Goal: Task Accomplishment & Management: Manage account settings

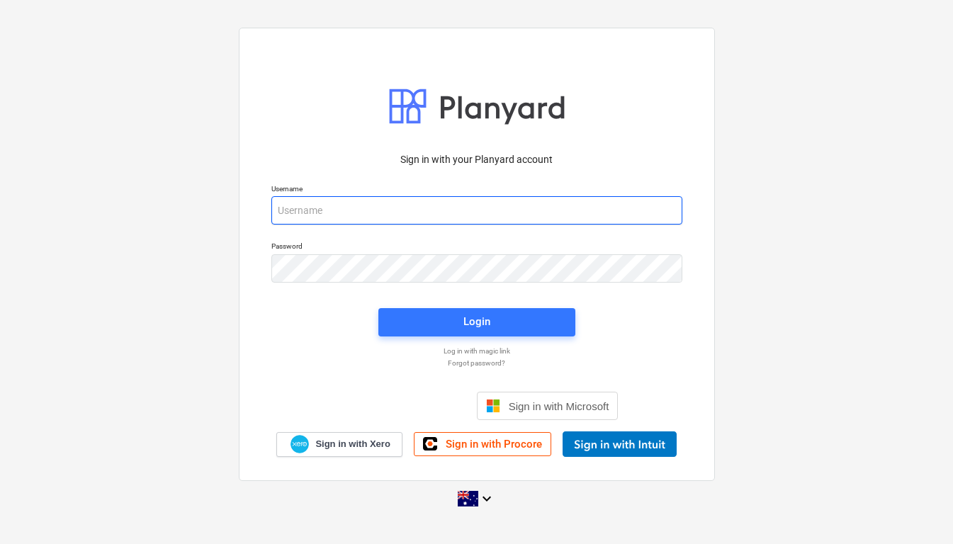
click at [533, 210] on input "email" at bounding box center [476, 210] width 411 height 28
type input "[EMAIL_ADDRESS][DOMAIN_NAME]"
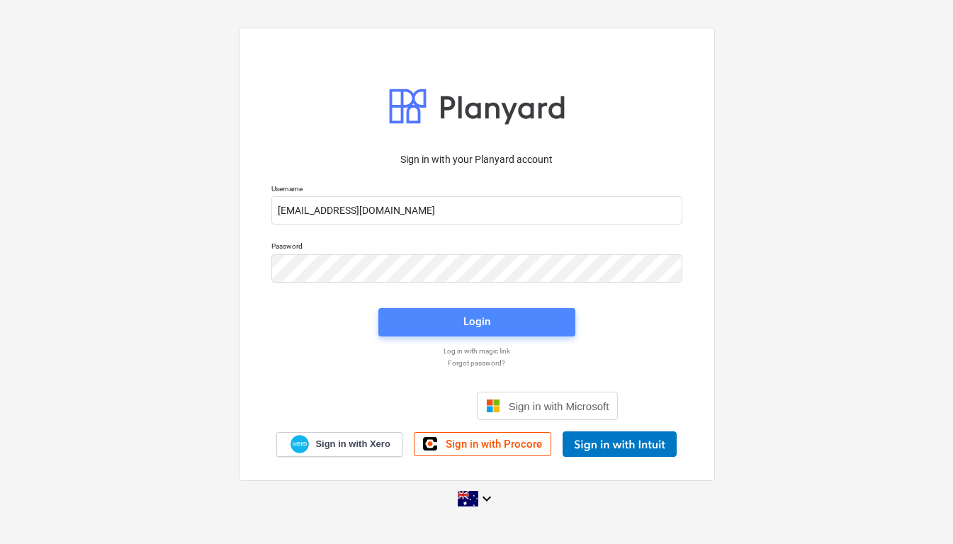
click at [487, 315] on div "Login" at bounding box center [476, 321] width 27 height 18
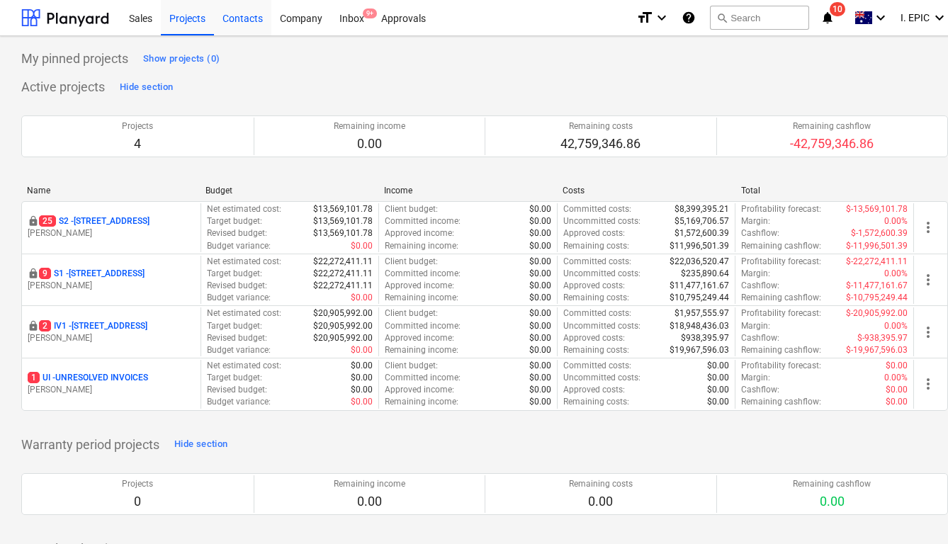
click at [244, 22] on div "Contacts" at bounding box center [242, 17] width 57 height 36
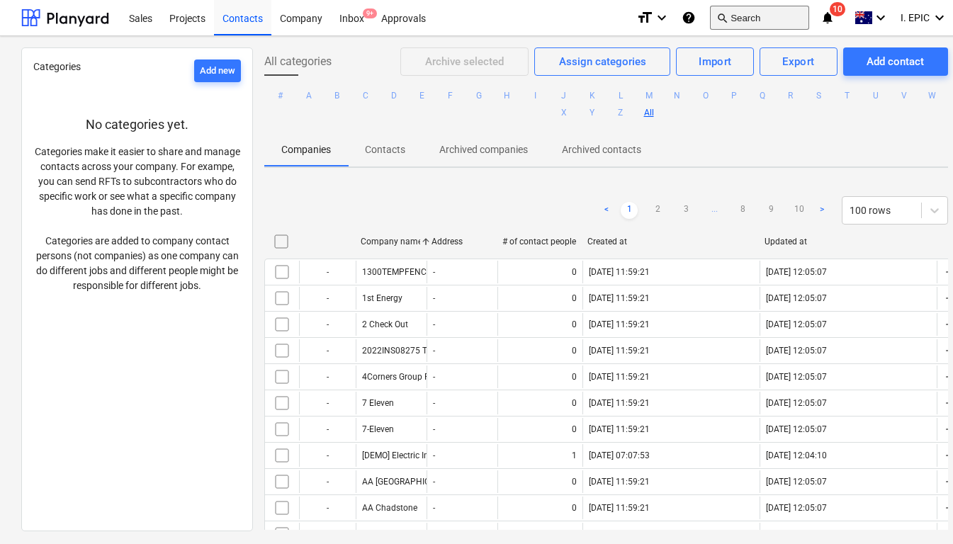
click at [739, 20] on button "search Search" at bounding box center [759, 18] width 99 height 24
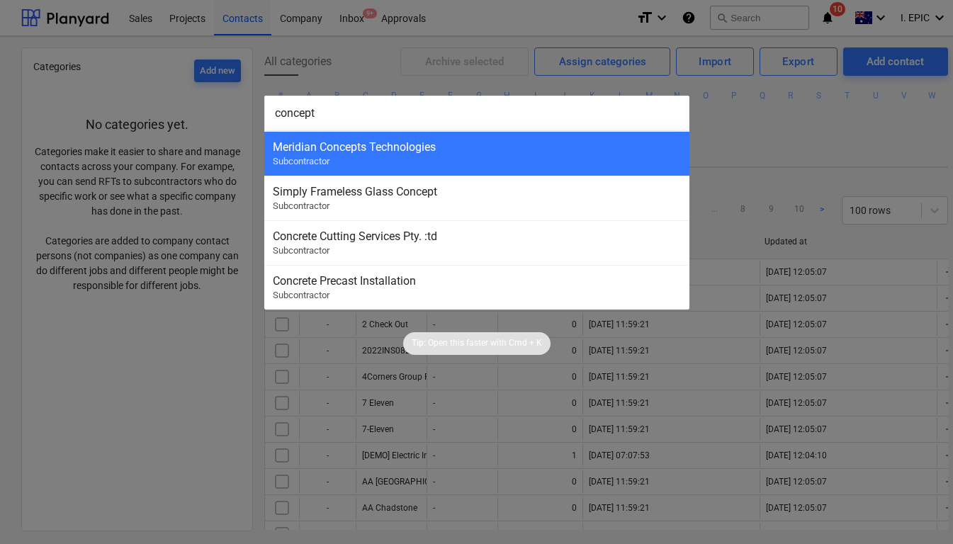
type input "concept"
click at [743, 140] on div at bounding box center [476, 272] width 953 height 544
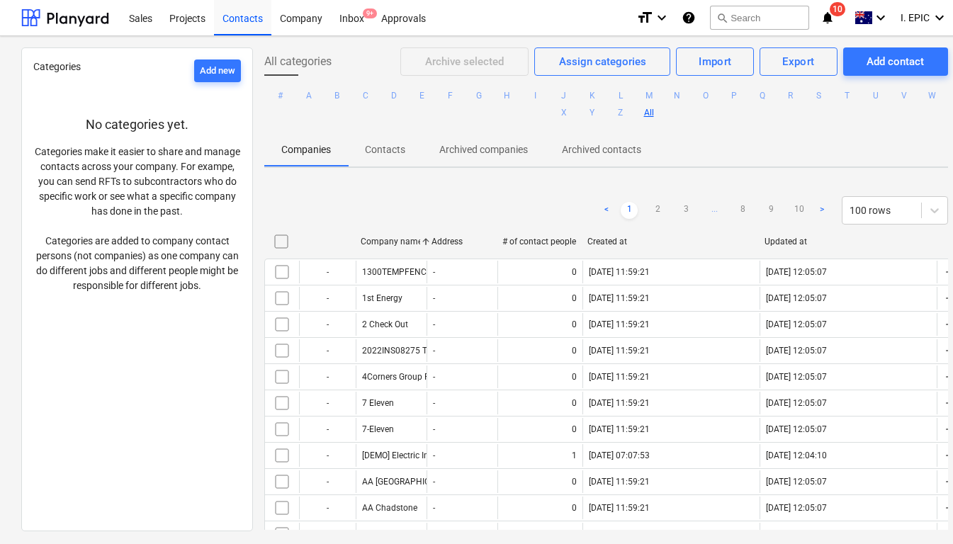
click at [761, 143] on div "Companies Contacts Archived companies Archived contacts" at bounding box center [606, 149] width 684 height 34
click at [374, 94] on button "C" at bounding box center [365, 95] width 17 height 17
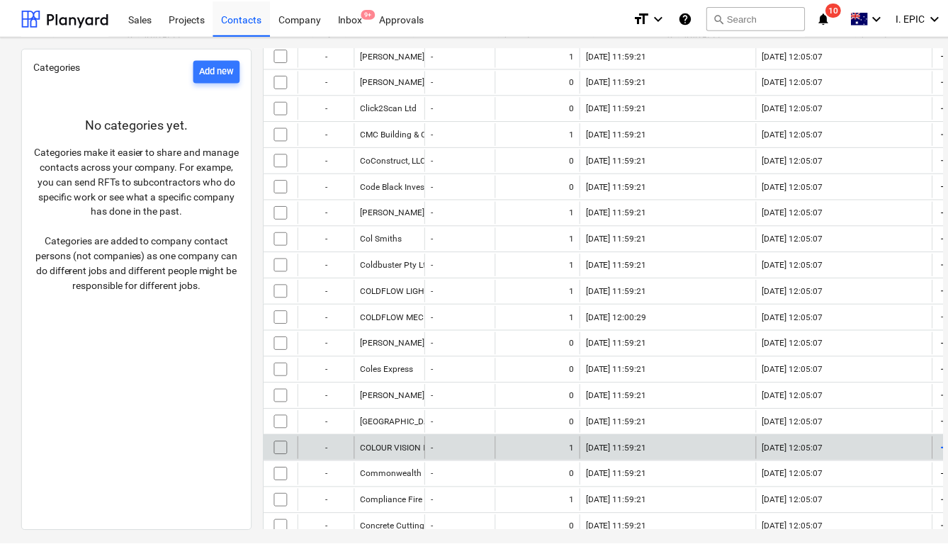
scroll to position [1105, 0]
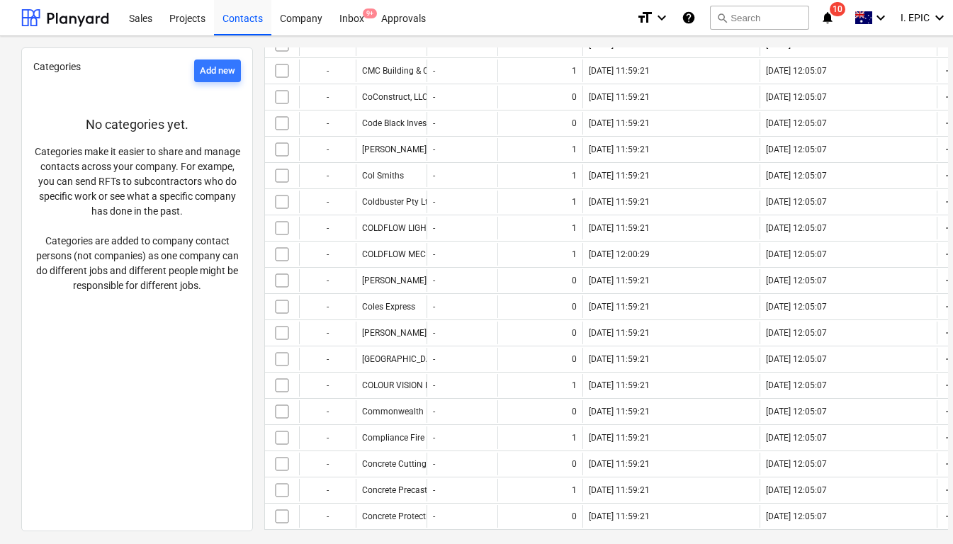
click at [157, 417] on div "Categories Add new No categories yet. Categories make it easier to share and ma…" at bounding box center [137, 289] width 232 height 484
drag, startPoint x: 222, startPoint y: 424, endPoint x: 225, endPoint y: 408, distance: 15.8
click at [216, 410] on div "Categories Add new No categories yet. Categories make it easier to share and ma…" at bounding box center [137, 289] width 232 height 484
drag, startPoint x: 291, startPoint y: 14, endPoint x: 322, endPoint y: 33, distance: 36.2
click at [292, 13] on div "Company" at bounding box center [301, 17] width 60 height 36
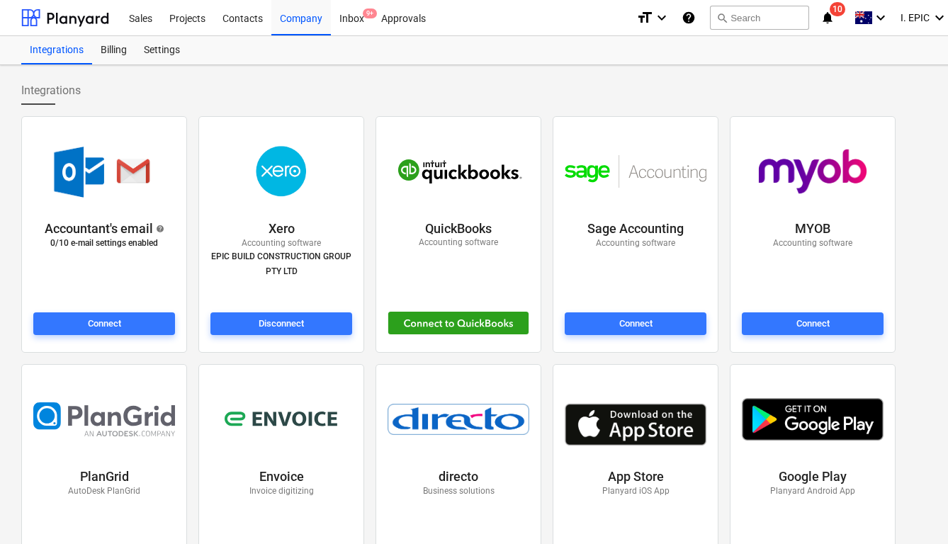
click at [278, 181] on img at bounding box center [281, 171] width 101 height 71
drag, startPoint x: 292, startPoint y: 228, endPoint x: 296, endPoint y: 242, distance: 14.8
click at [293, 233] on p "Xero" at bounding box center [281, 228] width 26 height 17
drag, startPoint x: 298, startPoint y: 255, endPoint x: 261, endPoint y: 206, distance: 61.6
click at [261, 207] on div "Xero Accounting software EPIC BUILD CONSTRUCTION GROUP PTY LTD Disconnect" at bounding box center [281, 231] width 147 height 213
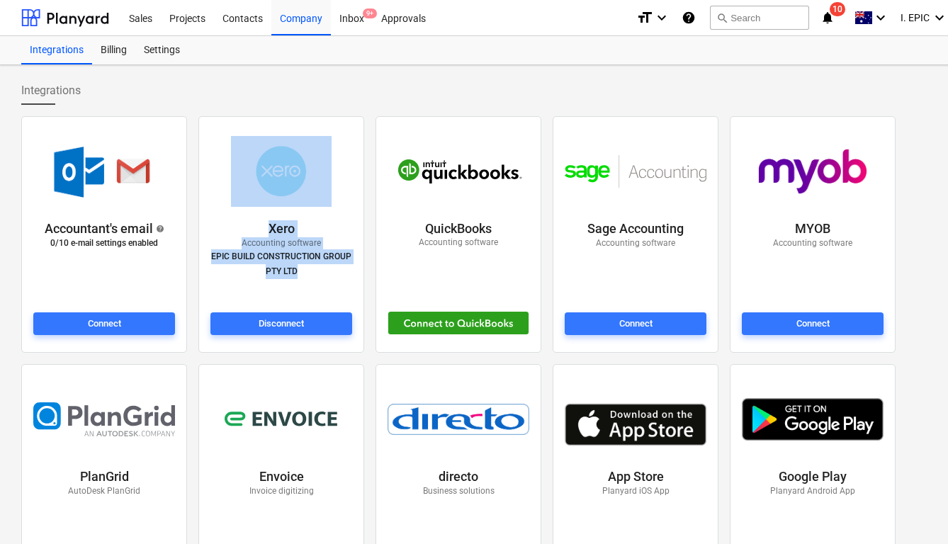
click at [261, 205] on img at bounding box center [281, 171] width 101 height 71
click at [266, 157] on img at bounding box center [281, 171] width 101 height 71
drag, startPoint x: 268, startPoint y: 150, endPoint x: 271, endPoint y: 165, distance: 15.3
click at [268, 150] on img at bounding box center [281, 171] width 101 height 71
click at [278, 176] on img at bounding box center [281, 171] width 101 height 71
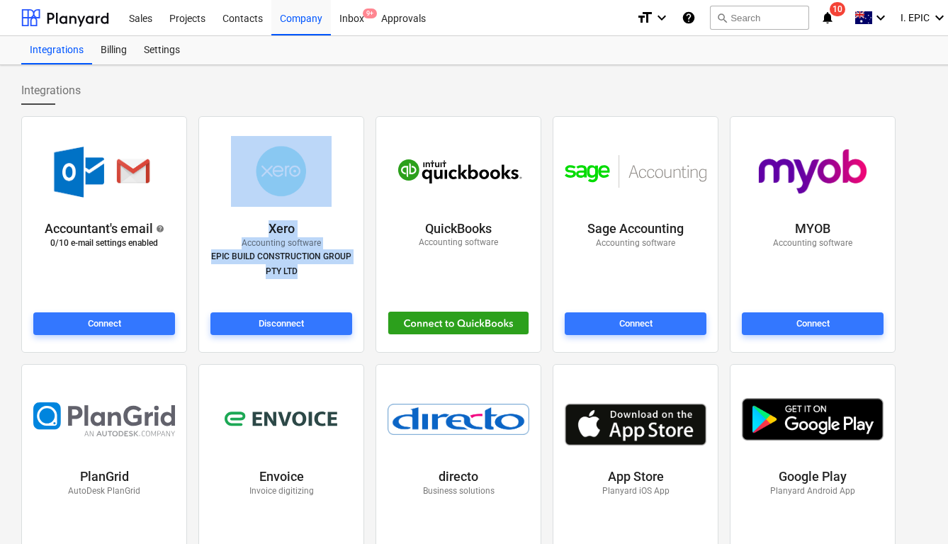
drag, startPoint x: 317, startPoint y: 232, endPoint x: 321, endPoint y: 256, distance: 23.8
click at [317, 234] on div "Xero Accounting software EPIC BUILD CONSTRUCTION GROUP PTY LTD" at bounding box center [281, 263] width 147 height 92
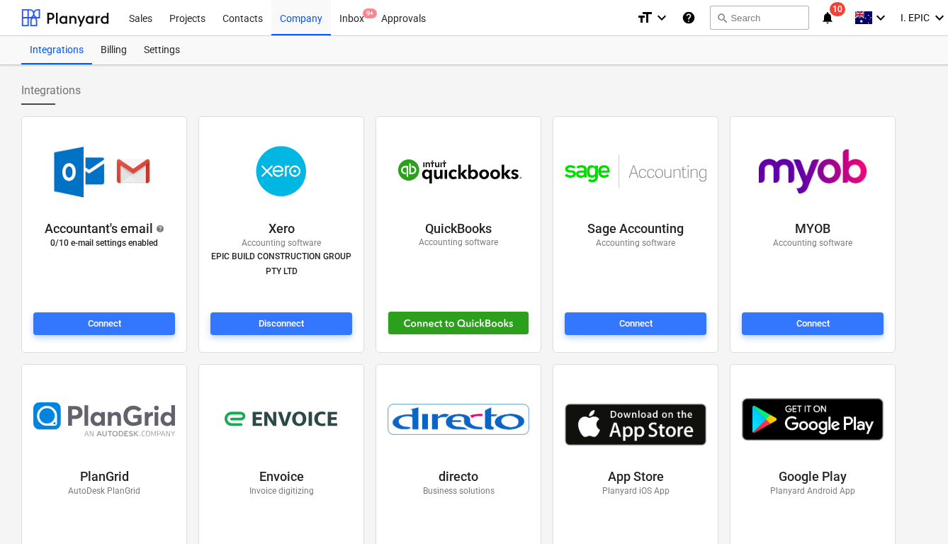
drag, startPoint x: 316, startPoint y: 267, endPoint x: 291, endPoint y: 242, distance: 35.1
click at [311, 263] on p "EPIC BUILD CONSTRUCTION GROUP PTY LTD" at bounding box center [281, 263] width 142 height 29
drag, startPoint x: 119, startPoint y: 59, endPoint x: 128, endPoint y: 57, distance: 9.5
click at [119, 58] on div "Billing" at bounding box center [113, 50] width 43 height 28
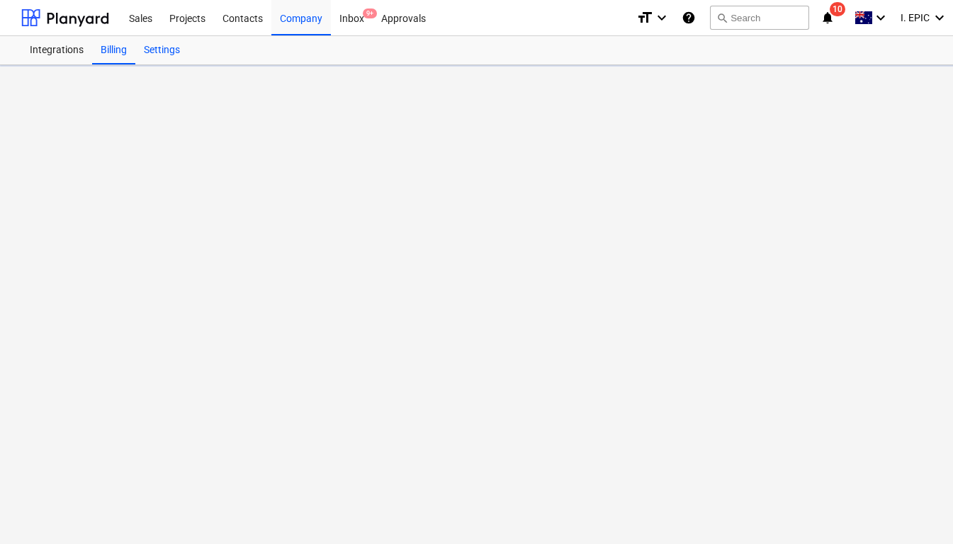
click at [164, 54] on div "Settings" at bounding box center [161, 50] width 53 height 28
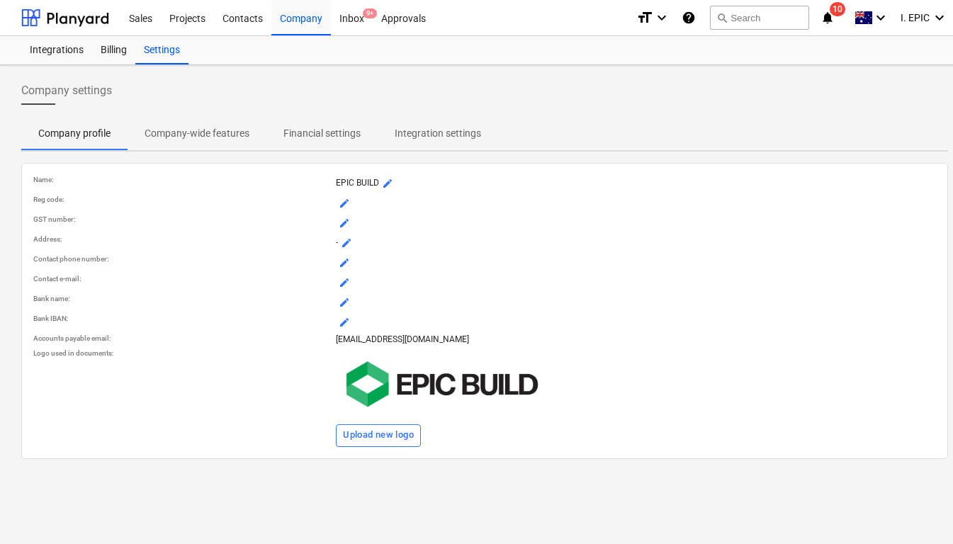
click at [254, 130] on span "Company-wide features" at bounding box center [197, 133] width 139 height 23
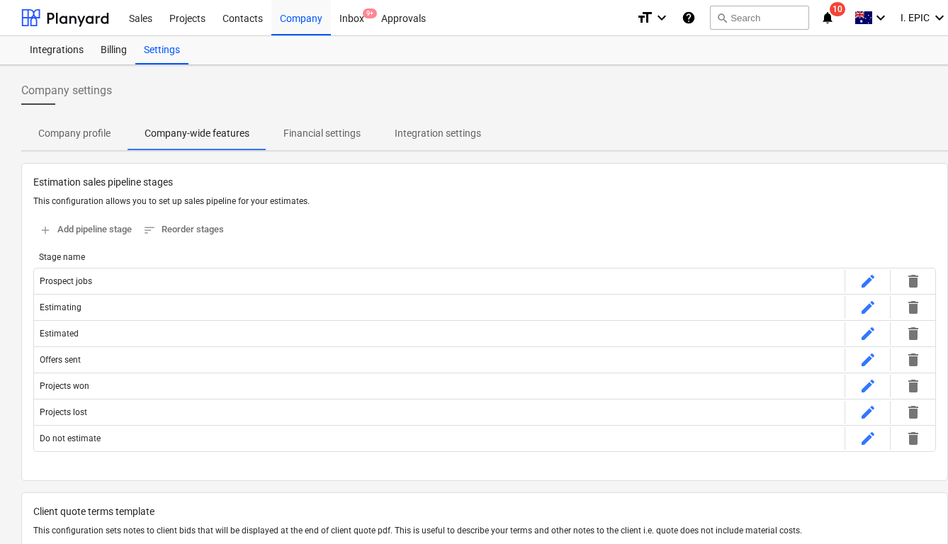
click at [74, 132] on p "Company profile" at bounding box center [74, 133] width 72 height 15
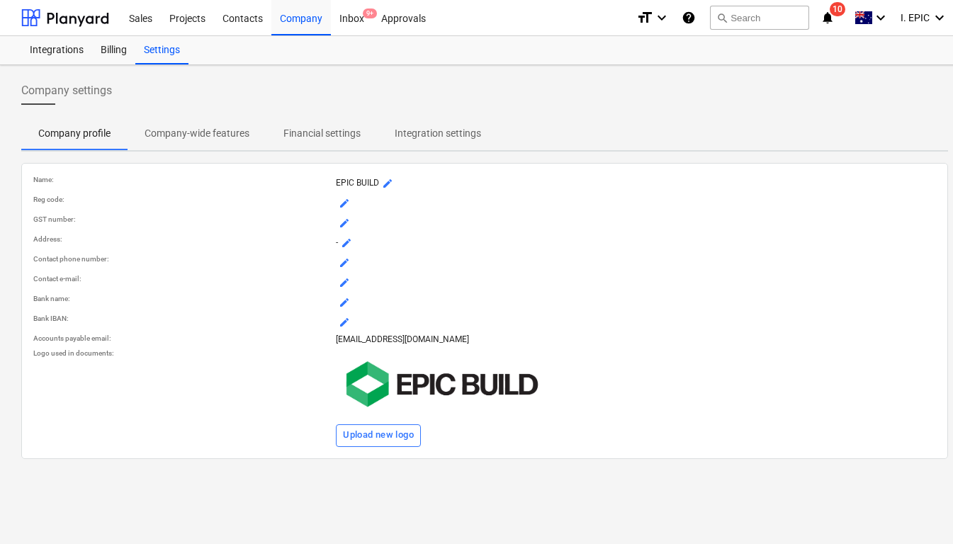
click at [205, 122] on span "Company-wide features" at bounding box center [197, 133] width 139 height 23
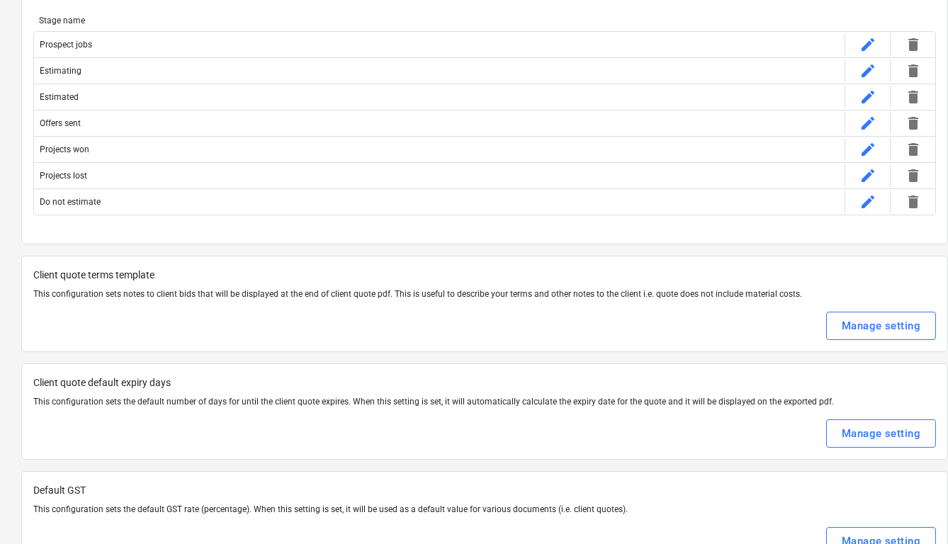
scroll to position [423, 0]
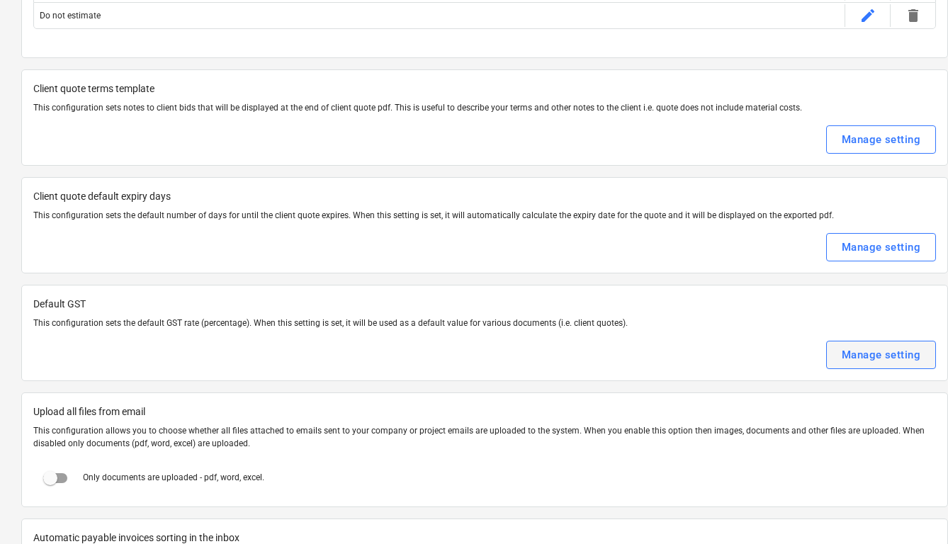
click at [851, 353] on div "Manage setting" at bounding box center [881, 355] width 79 height 18
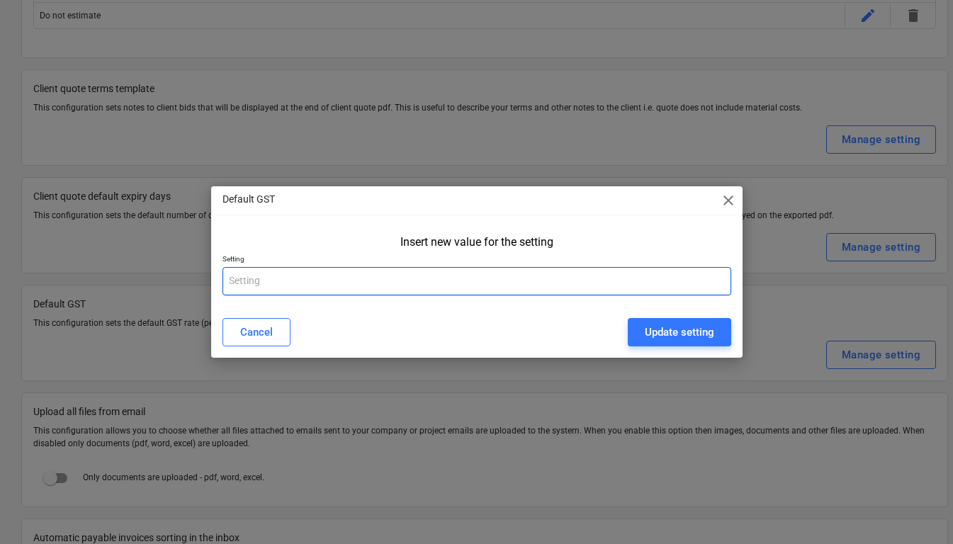
click at [706, 284] on input "text" at bounding box center [476, 281] width 509 height 28
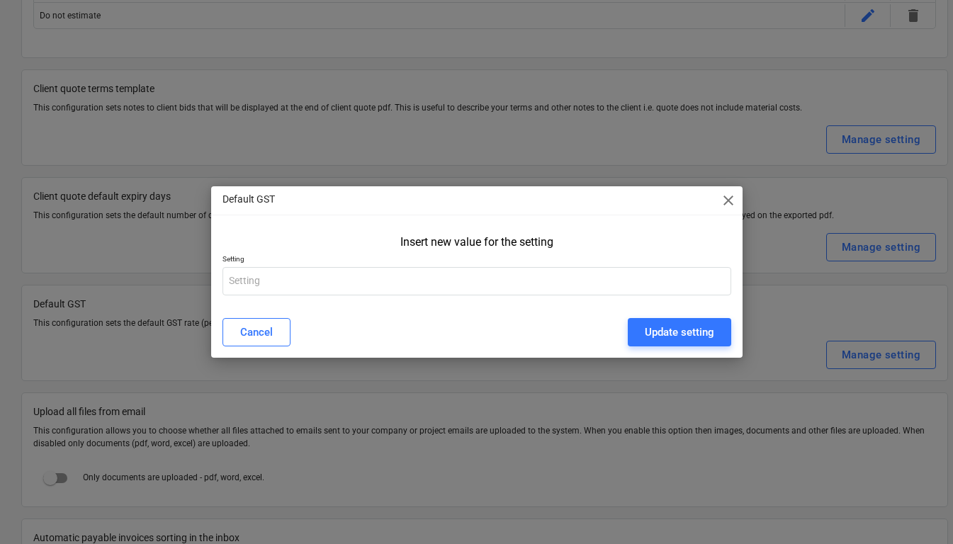
click at [725, 196] on span "close" at bounding box center [728, 200] width 17 height 17
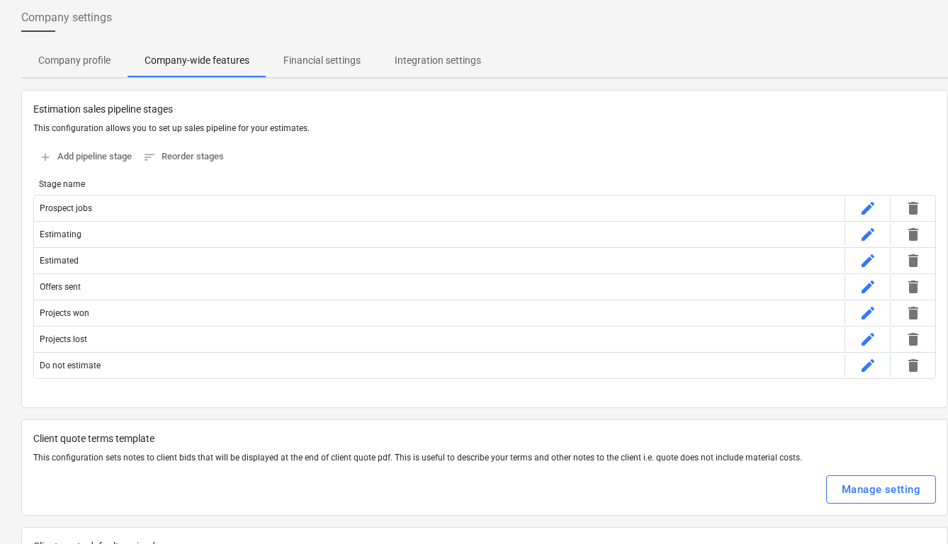
scroll to position [0, 0]
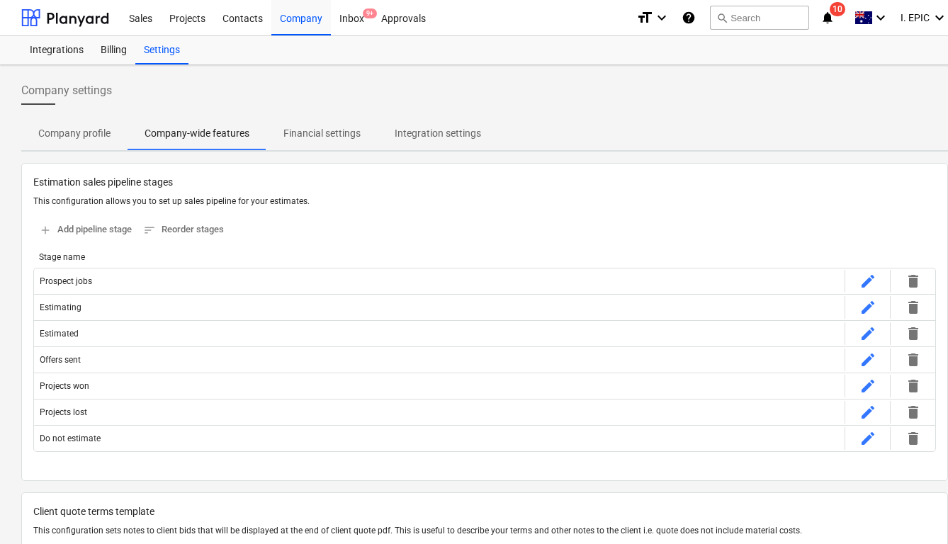
click at [334, 135] on p "Financial settings" at bounding box center [321, 133] width 77 height 15
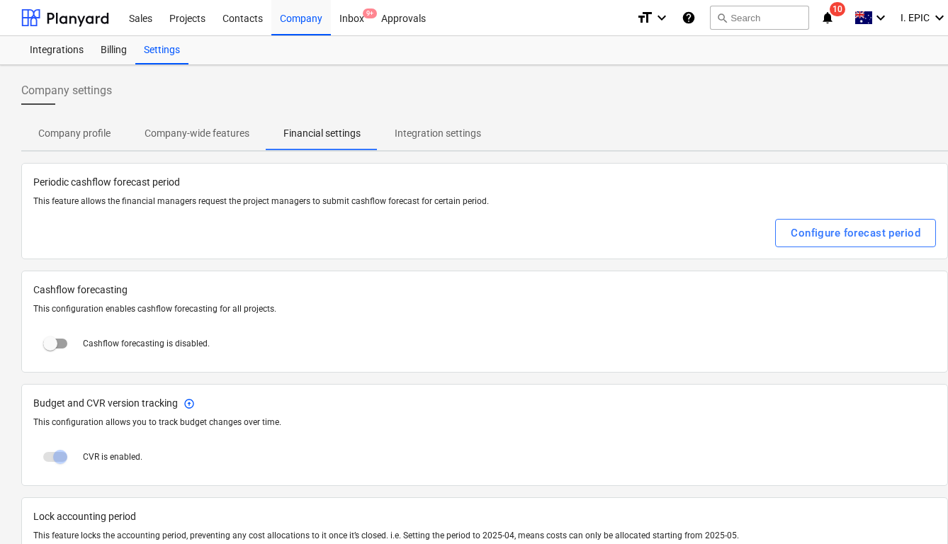
click at [426, 128] on p "Integration settings" at bounding box center [438, 133] width 86 height 15
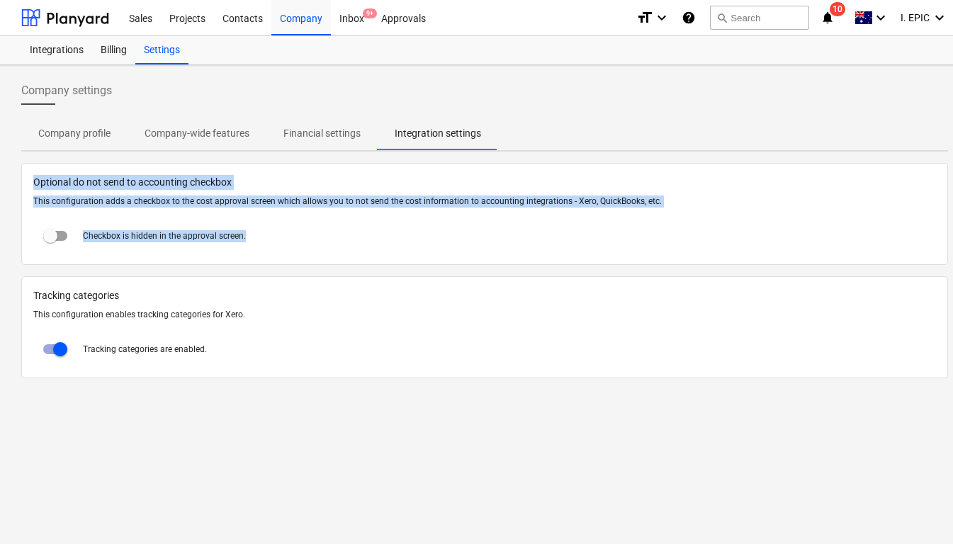
drag, startPoint x: 356, startPoint y: 255, endPoint x: 63, endPoint y: 167, distance: 305.5
click at [63, 167] on div "Optional do not send to accounting checkbox This configuration adds a checkbox …" at bounding box center [484, 214] width 927 height 102
click at [63, 168] on div "Optional do not send to accounting checkbox This configuration adds a checkbox …" at bounding box center [484, 214] width 927 height 102
drag, startPoint x: 35, startPoint y: 177, endPoint x: 277, endPoint y: 242, distance: 250.0
click at [277, 242] on div "Optional do not send to accounting checkbox This configuration adds a checkbox …" at bounding box center [484, 214] width 927 height 102
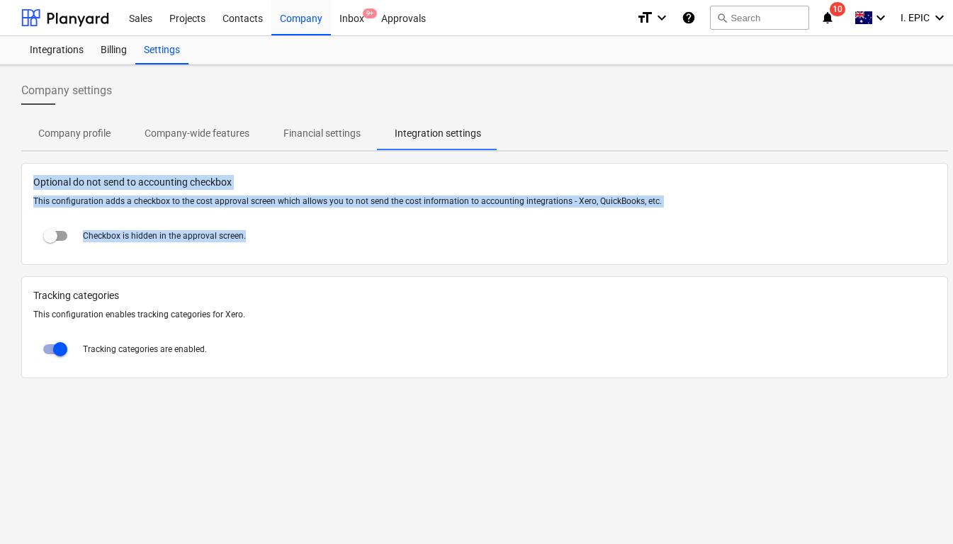
click at [277, 242] on div "Checkbox is hidden in the approval screen." at bounding box center [484, 236] width 902 height 34
drag, startPoint x: 305, startPoint y: 242, endPoint x: 61, endPoint y: 169, distance: 255.0
click at [61, 169] on div "Optional do not send to accounting checkbox This configuration adds a checkbox …" at bounding box center [484, 214] width 927 height 102
drag, startPoint x: 53, startPoint y: 169, endPoint x: 293, endPoint y: 234, distance: 248.6
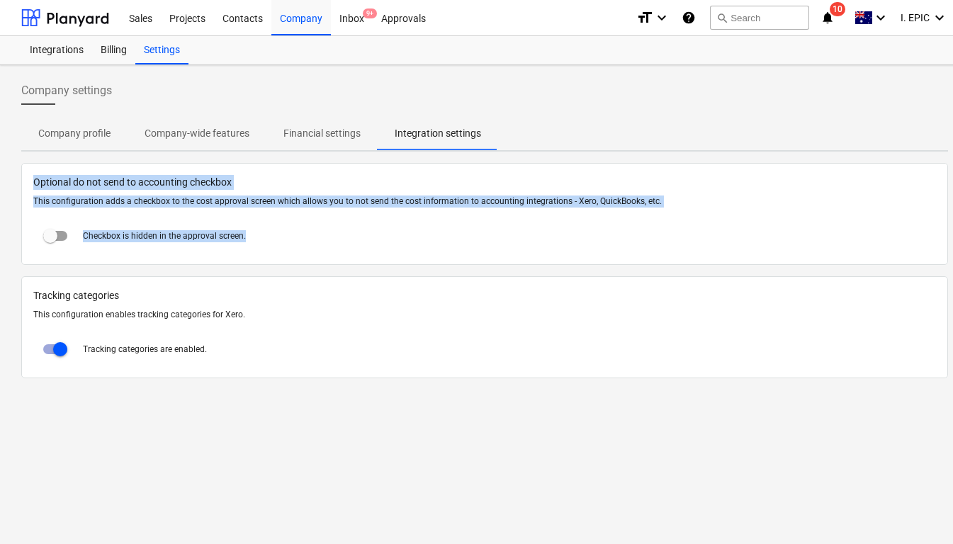
click at [293, 235] on div "Optional do not send to accounting checkbox This configuration adds a checkbox …" at bounding box center [484, 214] width 927 height 102
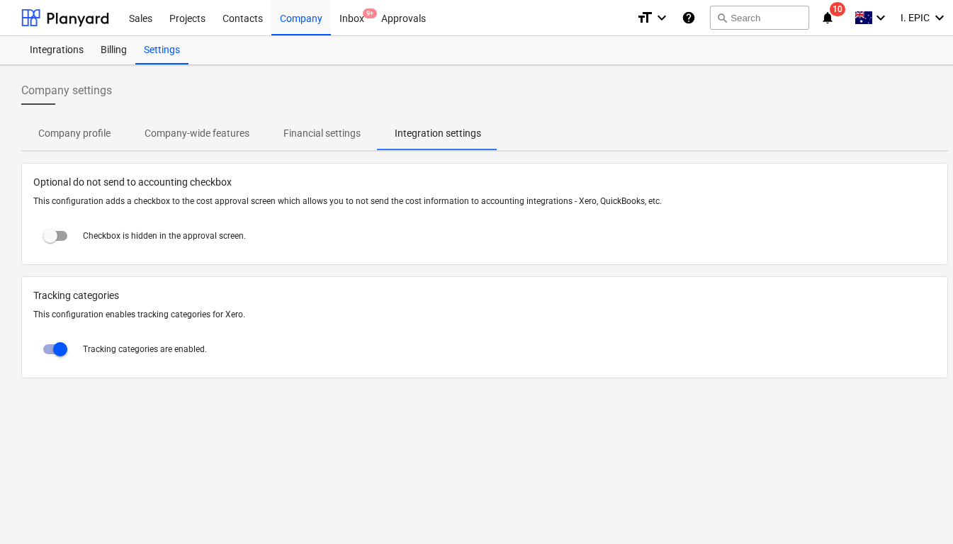
click at [294, 234] on div "Checkbox is hidden in the approval screen." at bounding box center [484, 236] width 902 height 34
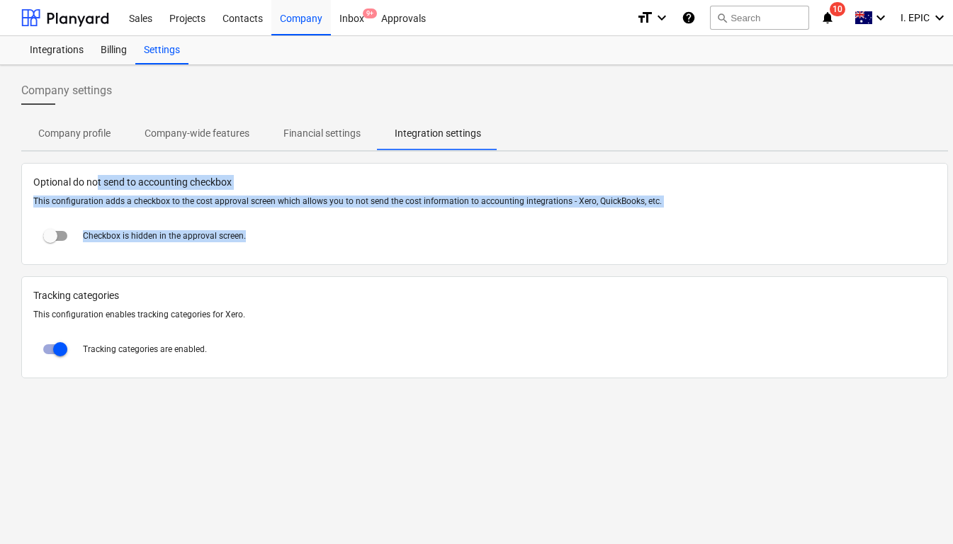
drag, startPoint x: 298, startPoint y: 239, endPoint x: 98, endPoint y: 187, distance: 206.5
click at [98, 187] on div "Optional do not send to accounting checkbox This configuration adds a checkbox …" at bounding box center [484, 214] width 927 height 102
click at [99, 187] on span "Optional do not send to accounting checkbox" at bounding box center [484, 182] width 902 height 15
drag, startPoint x: 98, startPoint y: 184, endPoint x: 267, endPoint y: 244, distance: 178.8
click at [267, 244] on div "Optional do not send to accounting checkbox This configuration adds a checkbox …" at bounding box center [484, 214] width 927 height 102
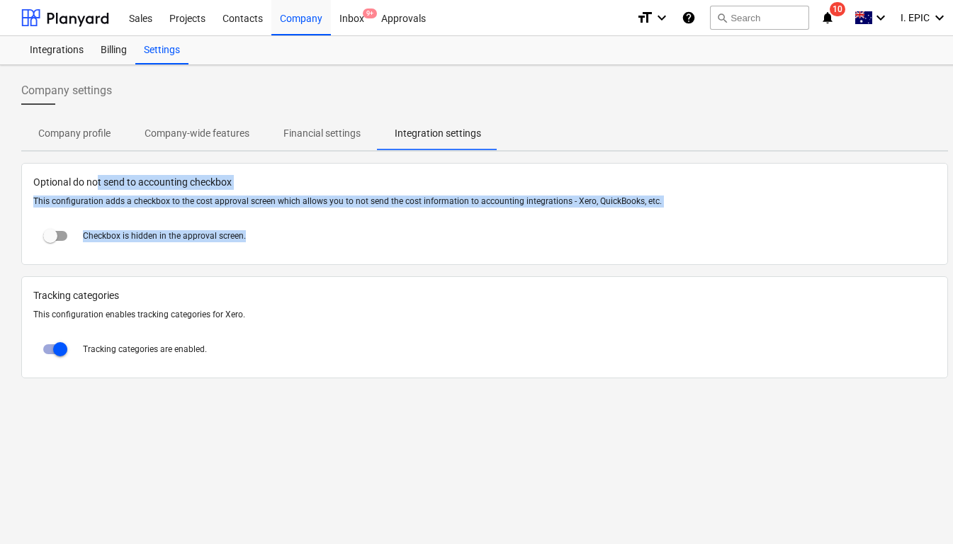
click at [271, 244] on div "Checkbox is hidden in the approval screen." at bounding box center [484, 236] width 902 height 34
drag, startPoint x: 311, startPoint y: 247, endPoint x: 107, endPoint y: 178, distance: 215.3
click at [107, 178] on div "Optional do not send to accounting checkbox This configuration adds a checkbox …" at bounding box center [484, 214] width 927 height 102
click at [107, 178] on span "Optional do not send to accounting checkbox" at bounding box center [484, 182] width 902 height 15
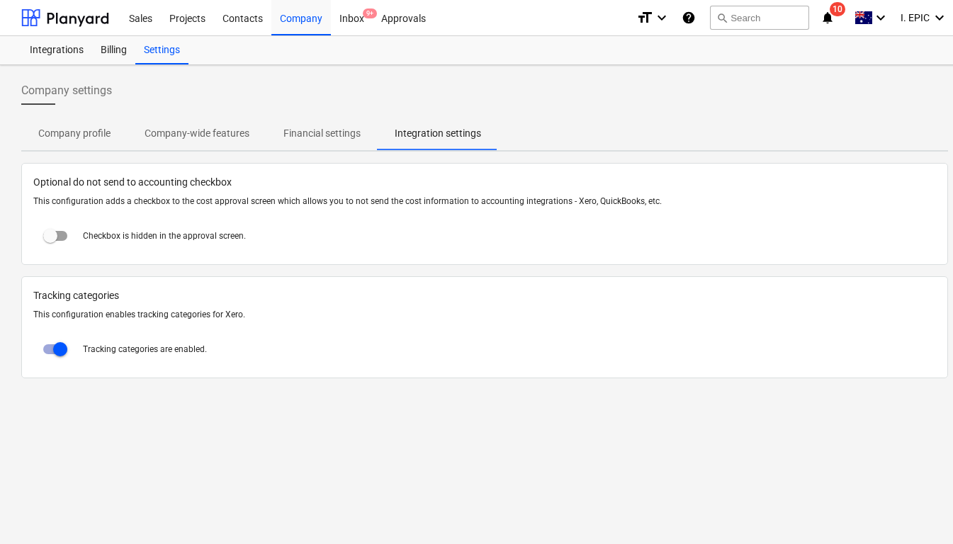
drag, startPoint x: 99, startPoint y: 178, endPoint x: 296, endPoint y: 237, distance: 205.7
click at [296, 237] on div "Optional do not send to accounting checkbox This configuration adds a checkbox …" at bounding box center [484, 214] width 927 height 102
click at [324, 130] on p "Financial settings" at bounding box center [321, 133] width 77 height 15
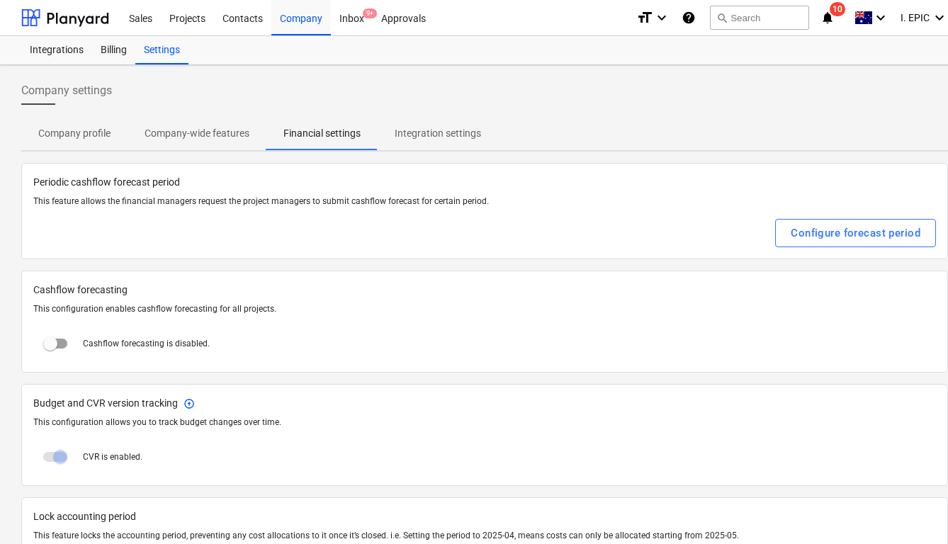
drag, startPoint x: 205, startPoint y: 135, endPoint x: 195, endPoint y: 134, distance: 10.7
click at [205, 135] on p "Company-wide features" at bounding box center [197, 133] width 105 height 15
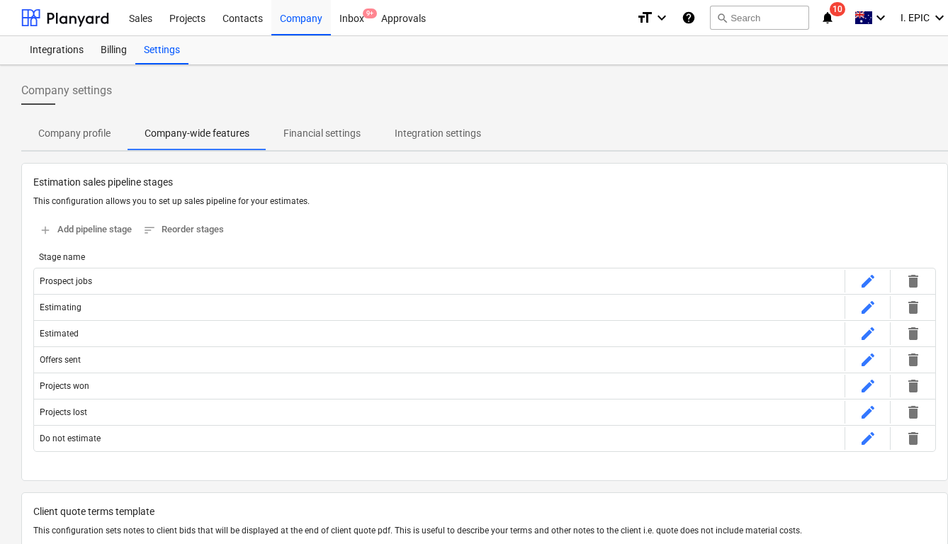
drag, startPoint x: 81, startPoint y: 122, endPoint x: 102, endPoint y: 117, distance: 21.1
click at [81, 122] on span "Company profile" at bounding box center [74, 133] width 106 height 23
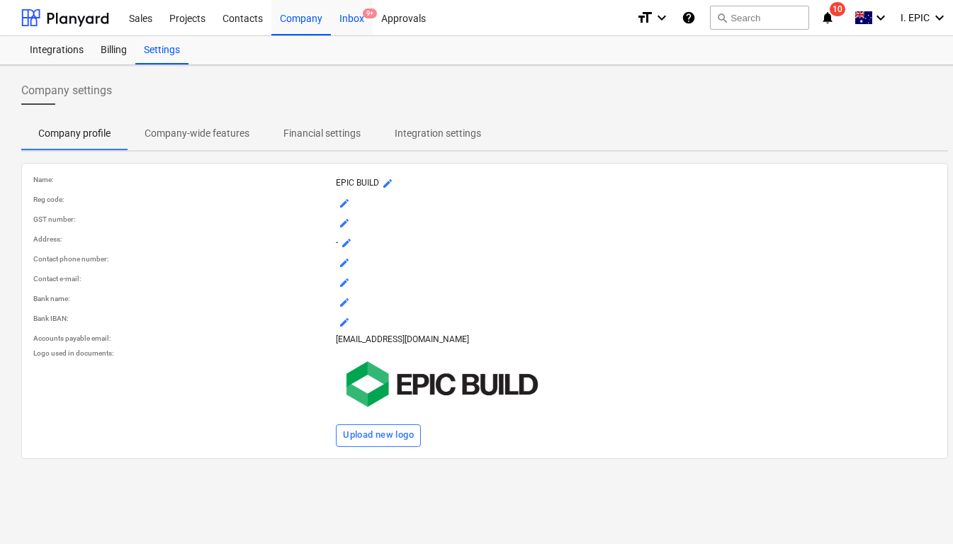
drag, startPoint x: 349, startPoint y: 16, endPoint x: 358, endPoint y: 33, distance: 19.3
click at [350, 16] on div "Inbox 9+" at bounding box center [352, 17] width 42 height 36
